Goal: Information Seeking & Learning: Learn about a topic

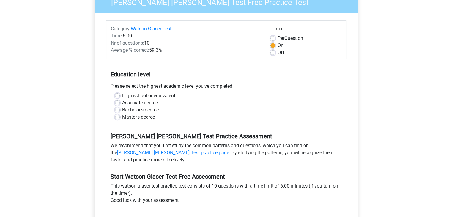
scroll to position [65, 0]
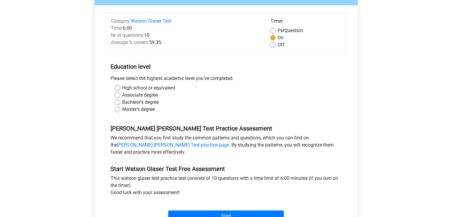
click at [132, 106] on label "Master's degree" at bounding box center [138, 109] width 33 height 7
click at [120, 106] on input "Master's degree" at bounding box center [117, 109] width 5 height 6
radio input "true"
click at [138, 89] on label "High school or equivalent" at bounding box center [148, 87] width 53 height 7
click at [120, 89] on input "High school or equivalent" at bounding box center [117, 87] width 5 height 6
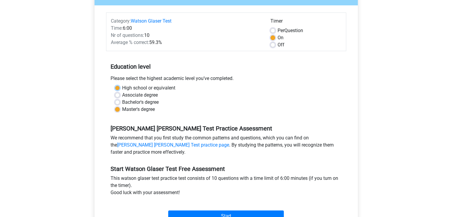
radio input "true"
click at [136, 110] on label "Master's degree" at bounding box center [138, 109] width 33 height 7
click at [120, 110] on input "Master's degree" at bounding box center [117, 109] width 5 height 6
radio input "true"
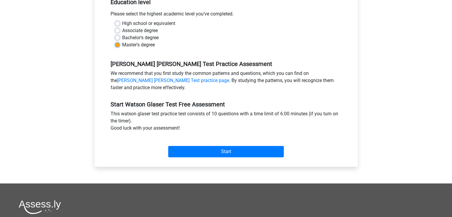
scroll to position [140, 0]
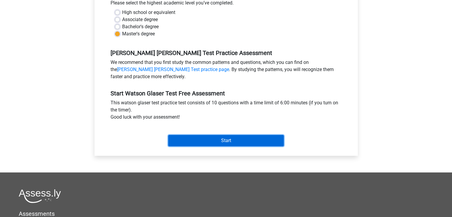
click at [212, 143] on input "Start" at bounding box center [226, 140] width 116 height 11
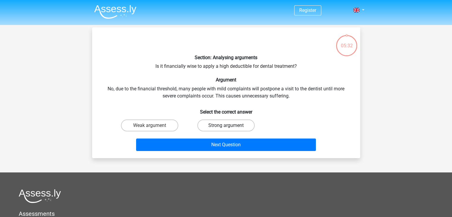
click at [218, 127] on label "Strong argument" at bounding box center [225, 125] width 57 height 12
click at [226, 127] on input "Strong argument" at bounding box center [228, 127] width 4 height 4
radio input "true"
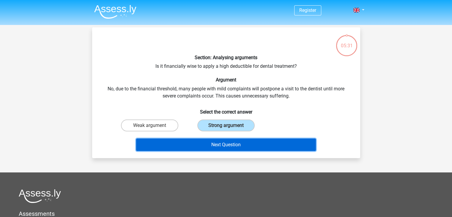
click at [285, 142] on button "Next Question" at bounding box center [226, 144] width 180 height 12
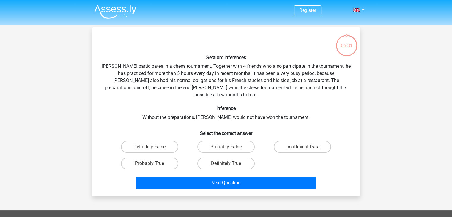
scroll to position [27, 0]
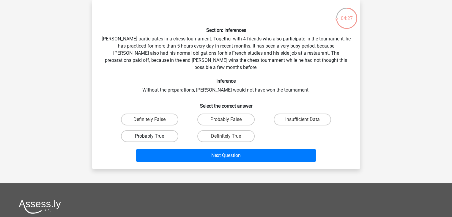
click at [166, 130] on label "Probably True" at bounding box center [149, 136] width 57 height 12
click at [153, 136] on input "Probably True" at bounding box center [151, 138] width 4 height 4
radio input "true"
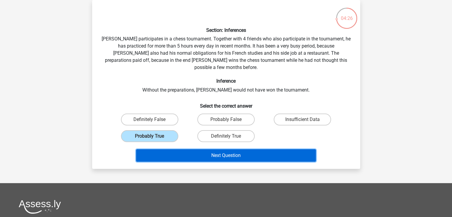
click at [210, 149] on button "Next Question" at bounding box center [226, 155] width 180 height 12
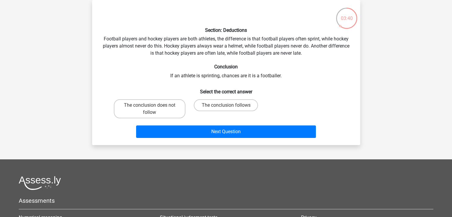
click at [122, 16] on p at bounding box center [215, 14] width 227 height 18
click at [235, 106] on label "The conclusion follows" at bounding box center [226, 105] width 64 height 12
click at [230, 106] on input "The conclusion follows" at bounding box center [228, 107] width 4 height 4
radio input "true"
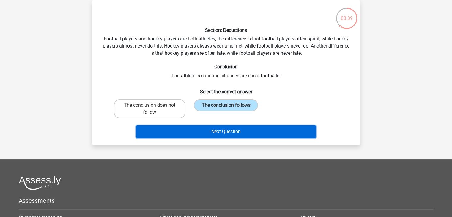
click at [237, 133] on button "Next Question" at bounding box center [226, 131] width 180 height 12
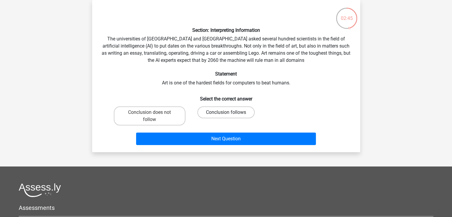
click at [218, 111] on label "Conclusion follows" at bounding box center [225, 112] width 57 height 12
click at [226, 112] on input "Conclusion follows" at bounding box center [228, 114] width 4 height 4
radio input "true"
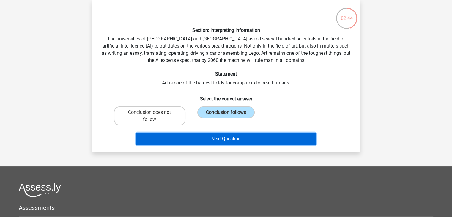
click at [218, 141] on button "Next Question" at bounding box center [226, 139] width 180 height 12
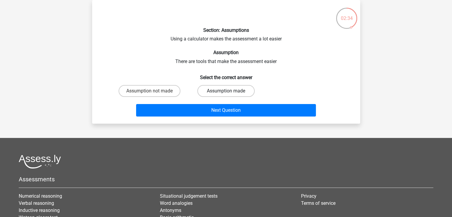
click at [231, 89] on label "Assumption made" at bounding box center [225, 91] width 57 height 12
click at [230, 91] on input "Assumption made" at bounding box center [228, 93] width 4 height 4
radio input "true"
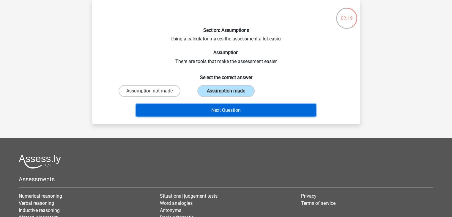
click at [250, 109] on button "Next Question" at bounding box center [226, 110] width 180 height 12
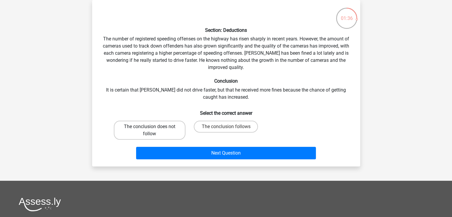
click at [153, 125] on label "The conclusion does not follow" at bounding box center [150, 130] width 72 height 19
click at [153, 127] on input "The conclusion does not follow" at bounding box center [151, 129] width 4 height 4
radio input "true"
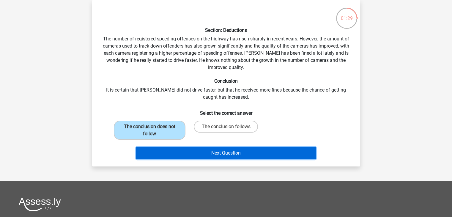
click at [206, 156] on button "Next Question" at bounding box center [226, 153] width 180 height 12
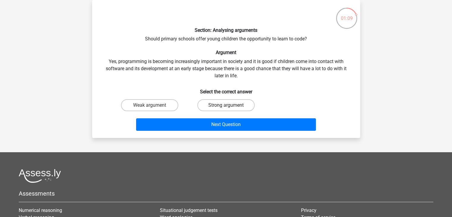
click at [227, 103] on label "Strong argument" at bounding box center [225, 105] width 57 height 12
click at [227, 105] on input "Strong argument" at bounding box center [228, 107] width 4 height 4
radio input "true"
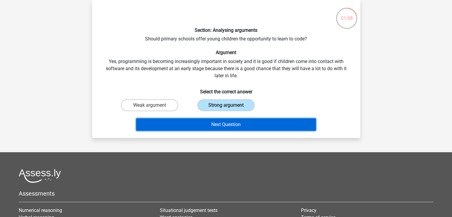
click at [232, 118] on button "Next Question" at bounding box center [226, 124] width 180 height 12
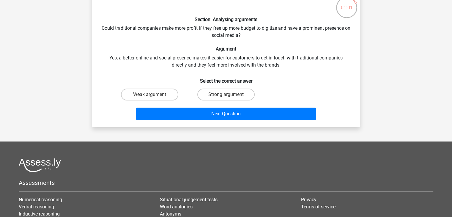
scroll to position [38, 0]
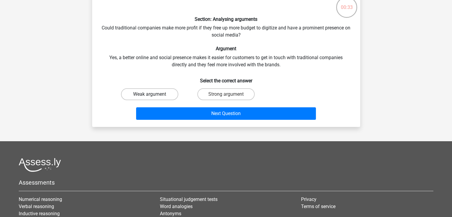
click at [149, 94] on label "Weak argument" at bounding box center [149, 94] width 57 height 12
click at [149, 94] on input "Weak argument" at bounding box center [151, 96] width 4 height 4
radio input "true"
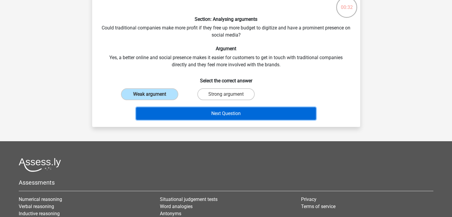
click at [204, 115] on button "Next Question" at bounding box center [226, 113] width 180 height 12
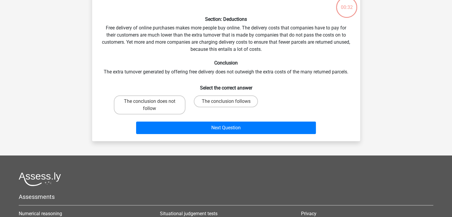
scroll to position [27, 0]
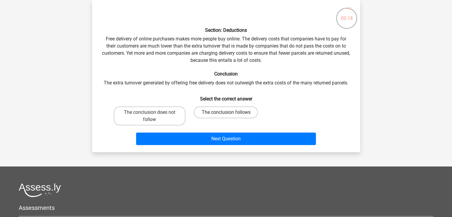
click at [249, 111] on label "The conclusion follows" at bounding box center [226, 112] width 64 height 12
click at [230, 112] on input "The conclusion follows" at bounding box center [228, 114] width 4 height 4
radio input "true"
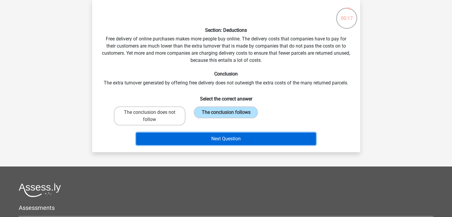
click at [270, 143] on button "Next Question" at bounding box center [226, 139] width 180 height 12
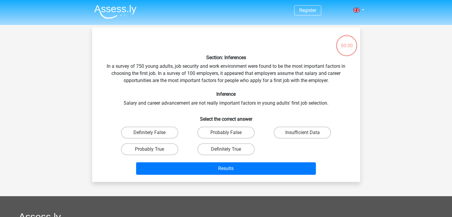
scroll to position [27, 0]
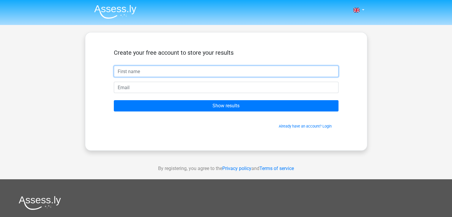
click at [191, 77] on input "text" at bounding box center [226, 71] width 225 height 11
type input "Ariadne"
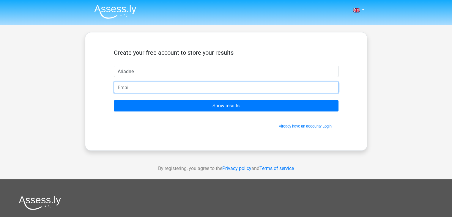
click at [166, 87] on input "email" at bounding box center [226, 87] width 225 height 11
type input "[EMAIL_ADDRESS][DOMAIN_NAME]"
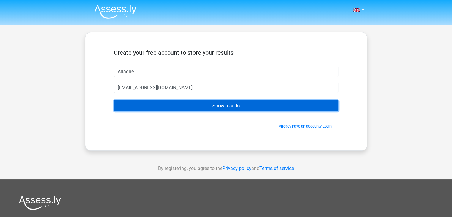
click at [177, 104] on input "Show results" at bounding box center [226, 105] width 225 height 11
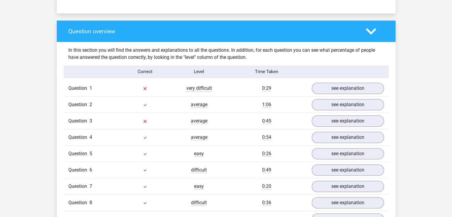
scroll to position [449, 0]
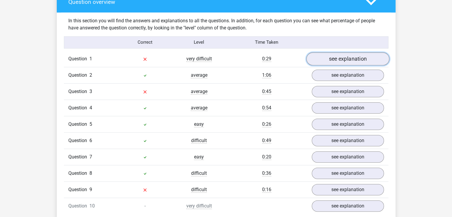
click at [346, 54] on link "see explanation" at bounding box center [347, 58] width 83 height 13
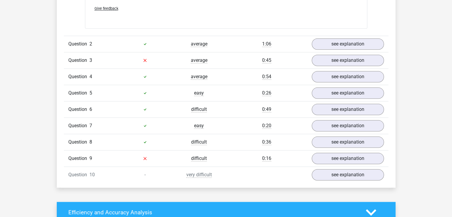
scroll to position [635, 0]
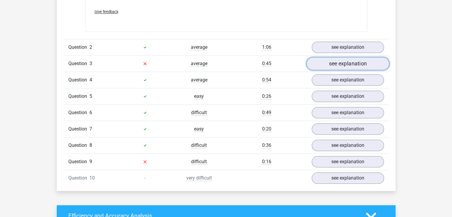
click at [363, 66] on link "see explanation" at bounding box center [347, 63] width 83 height 13
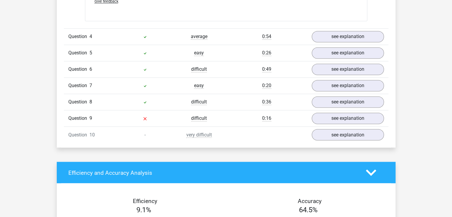
scroll to position [997, 0]
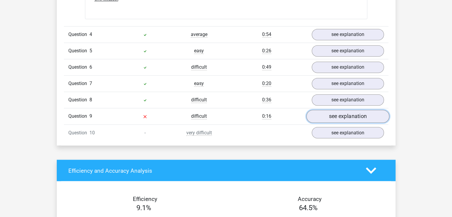
click at [336, 114] on link "see explanation" at bounding box center [347, 116] width 83 height 13
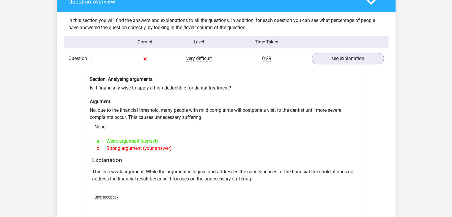
scroll to position [464, 0]
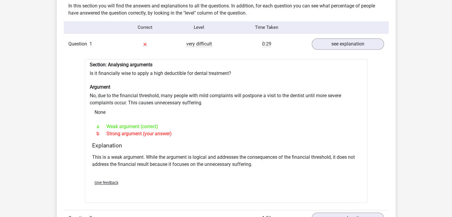
click at [261, 163] on p "This is a weak argument. While the argument is logical and addresses the conseq…" at bounding box center [226, 161] width 268 height 14
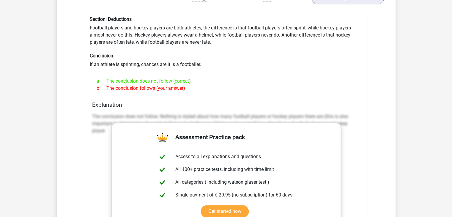
scroll to position [690, 0]
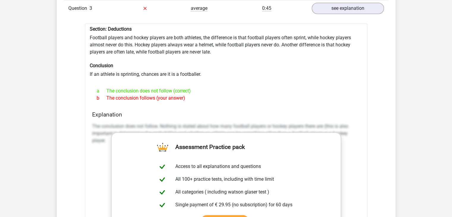
drag, startPoint x: 189, startPoint y: 100, endPoint x: 88, endPoint y: 34, distance: 120.5
click at [88, 34] on div "Section: Deductions Football players and hockey players are both athletes, the …" at bounding box center [226, 174] width 282 height 303
copy div "Football players and hockey players are both athletes, the difference is that f…"
click at [283, 48] on div "Section: Deductions Football players and hockey players are both athletes, the …" at bounding box center [226, 174] width 282 height 303
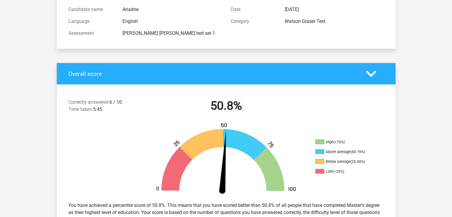
scroll to position [0, 0]
